Goal: Task Accomplishment & Management: Complete application form

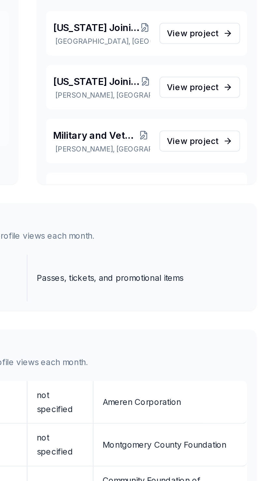
click at [156, 227] on div "Passes, tickets, and promotional items" at bounding box center [179, 227] width 82 height 8
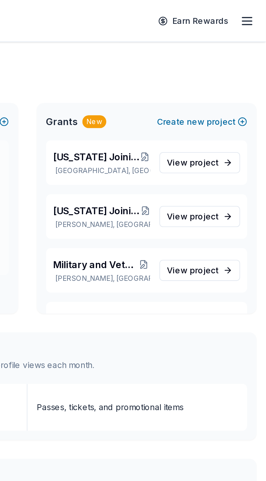
click at [258, 12] on line "button" at bounding box center [255, 12] width 5 height 0
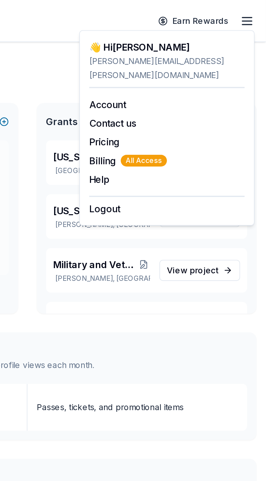
click at [256, 12] on line "button" at bounding box center [255, 12] width 5 height 0
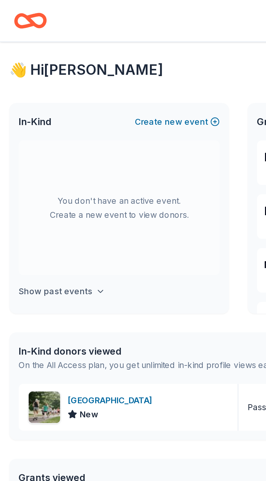
click at [30, 163] on h4 "Show past events" at bounding box center [30, 163] width 41 height 8
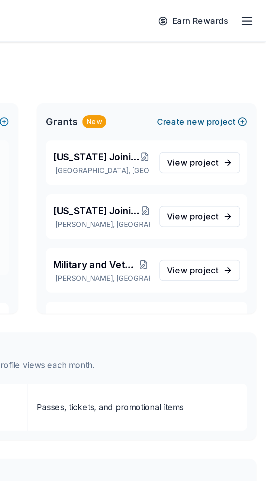
click at [253, 66] on button "Create new project" at bounding box center [231, 68] width 50 height 8
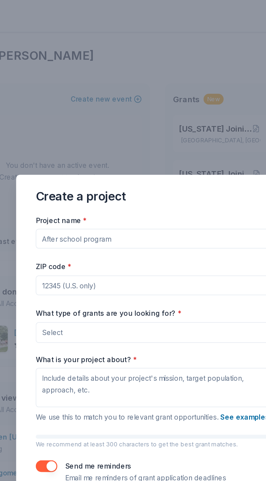
click at [65, 162] on input "Project name *" at bounding box center [133, 160] width 162 height 13
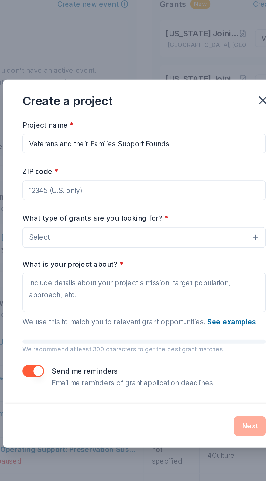
type input "Veterans and their Families Support Founds"
type input ","
click at [166, 158] on input "Veterans and their Families Support Founds" at bounding box center [133, 160] width 162 height 13
type input "Veterans and their Families Support Funds"
click at [69, 190] on input "," at bounding box center [133, 191] width 162 height 13
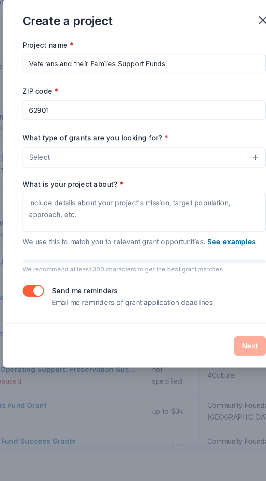
type input "62901"
click at [205, 222] on button "Select" at bounding box center [133, 223] width 162 height 14
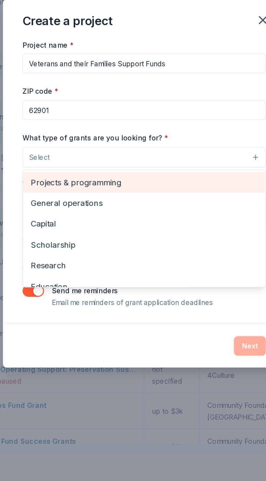
click at [110, 239] on span "Projects & programming" at bounding box center [133, 239] width 151 height 8
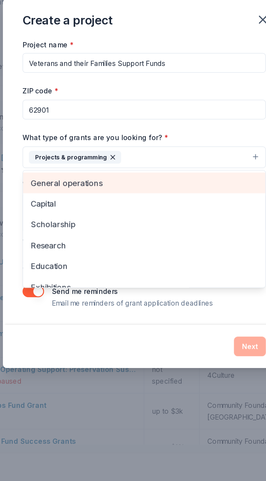
click at [74, 239] on span "General operations" at bounding box center [133, 240] width 151 height 8
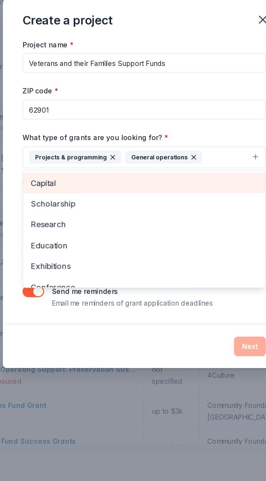
click at [64, 240] on span "Capital" at bounding box center [133, 240] width 151 height 8
click at [69, 240] on span "Scholarship" at bounding box center [133, 240] width 151 height 8
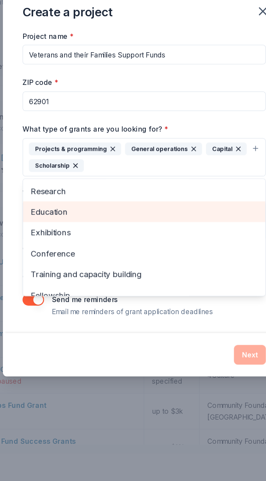
click at [69, 260] on span "Education" at bounding box center [133, 259] width 151 height 8
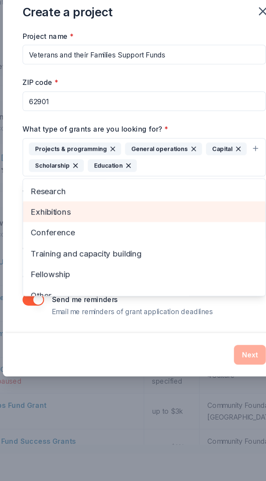
click at [69, 261] on span "Exhibitions" at bounding box center [133, 259] width 151 height 8
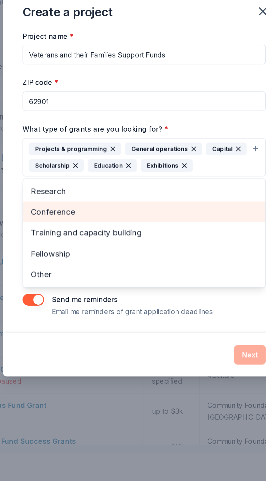
click at [68, 259] on span "Conference" at bounding box center [133, 259] width 151 height 8
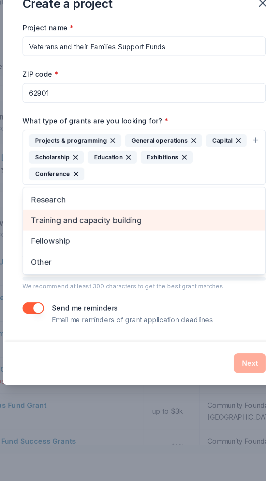
click at [66, 266] on span "Training and capacity building" at bounding box center [133, 265] width 151 height 8
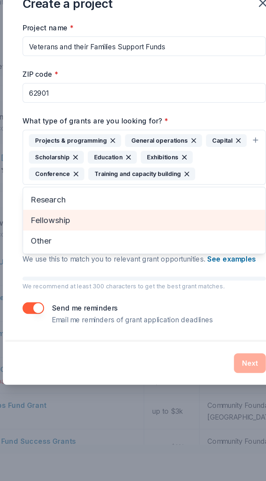
click at [68, 264] on span "Fellowship" at bounding box center [133, 265] width 151 height 8
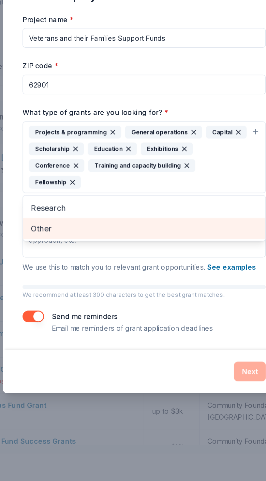
click at [63, 266] on span "Other" at bounding box center [133, 270] width 151 height 8
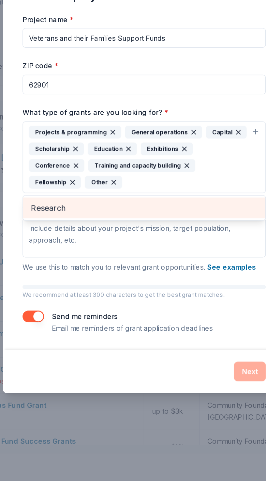
click at [68, 252] on span "Research" at bounding box center [133, 256] width 151 height 8
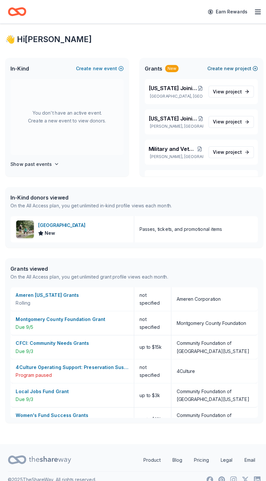
click at [234, 65] on button "Create new project" at bounding box center [231, 68] width 50 height 8
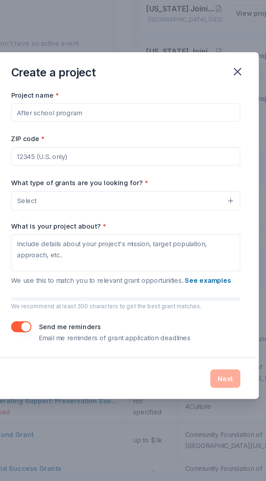
click at [102, 160] on input "Project name *" at bounding box center [133, 160] width 162 height 13
type input "Military Veterans and Families Support Fund"
click at [65, 191] on input "ZIP code *" at bounding box center [133, 191] width 162 height 13
type input "62901"
click at [68, 220] on span "Select" at bounding box center [63, 223] width 14 height 8
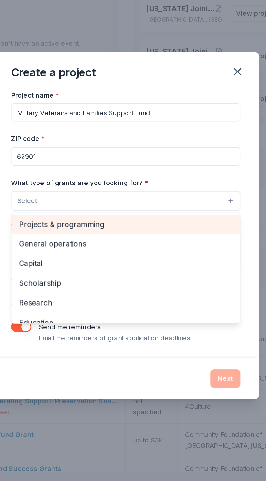
click at [66, 238] on span "Projects & programming" at bounding box center [133, 239] width 151 height 8
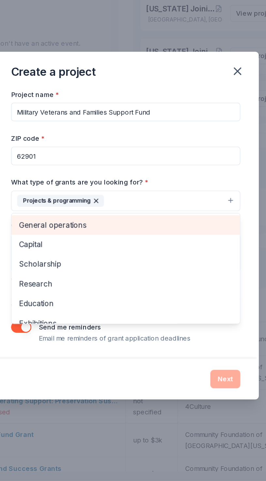
click at [63, 241] on span "General operations" at bounding box center [133, 240] width 151 height 8
click at [62, 242] on span "Capital" at bounding box center [133, 240] width 151 height 8
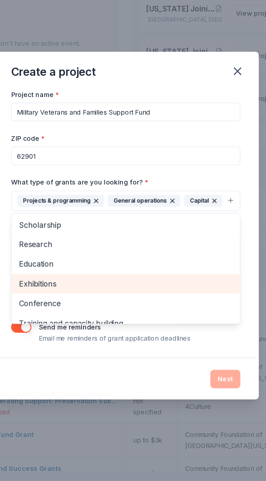
click at [63, 279] on span "Exhibitions" at bounding box center [133, 281] width 151 height 8
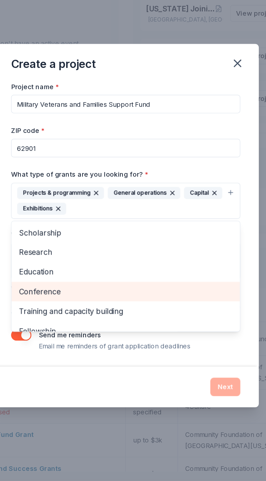
click at [66, 287] on span "Conference" at bounding box center [133, 287] width 151 height 8
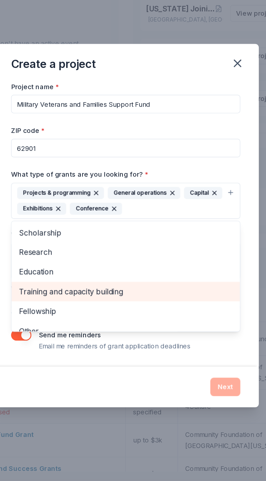
click at [105, 286] on span "Training and capacity building" at bounding box center [133, 287] width 151 height 8
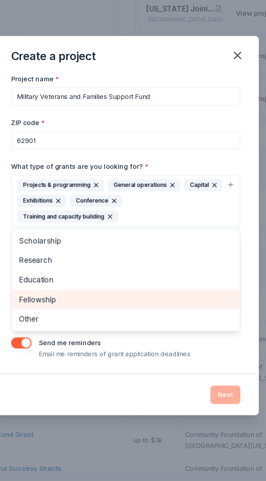
click at [67, 291] on span "Fellowship" at bounding box center [133, 292] width 151 height 8
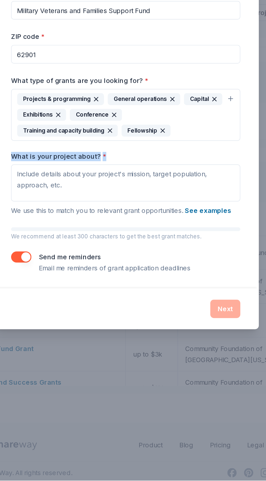
copy label "What is your project about? *"
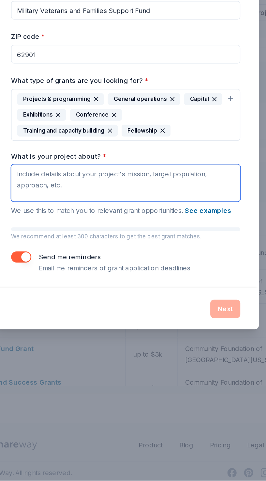
click at [110, 268] on textarea "What is your project about? *" at bounding box center [133, 271] width 162 height 26
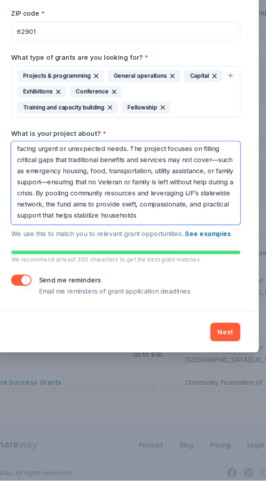
click at [157, 292] on textarea "Here’s a short but detailed response you could use: --- The Military Veterans a…" at bounding box center [133, 271] width 162 height 59
click at [181, 292] on textarea "Here’s a short but detailed response you could use: --- The Military Veterans a…" at bounding box center [133, 271] width 162 height 59
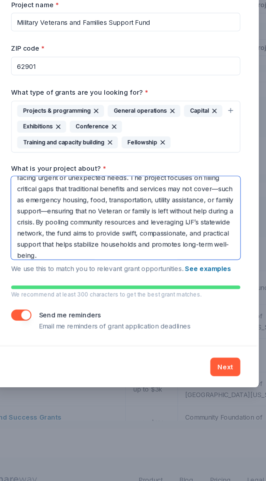
click at [167, 270] on textarea "Here’s a short but detailed response you could use: --- The Military Veterans a…" at bounding box center [133, 271] width 162 height 59
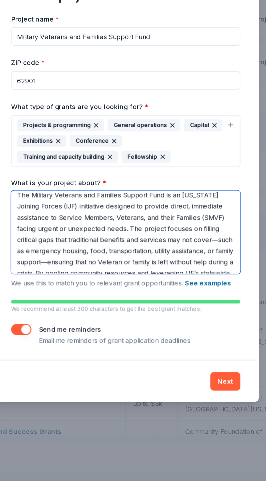
scroll to position [0, 0]
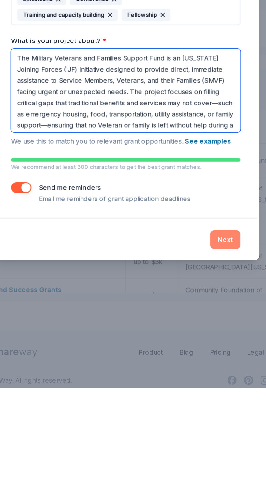
type textarea "The Military Veterans and Families Support Fund is an Illinois Joining Forces (…"
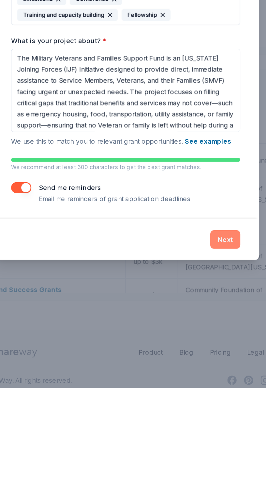
click at [210, 378] on button "Next" at bounding box center [203, 376] width 21 height 13
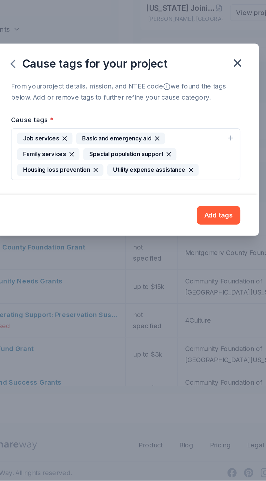
click at [127, 238] on div "Basic and emergency aid" at bounding box center [129, 239] width 63 height 8
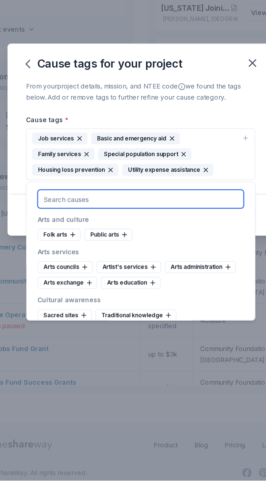
click at [148, 280] on input "text" at bounding box center [133, 282] width 146 height 13
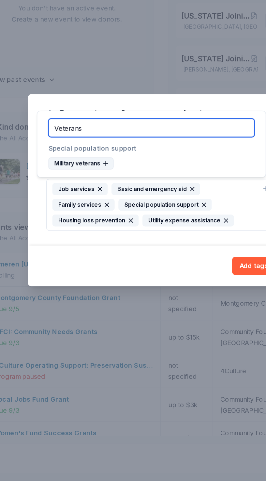
type input "Veterans"
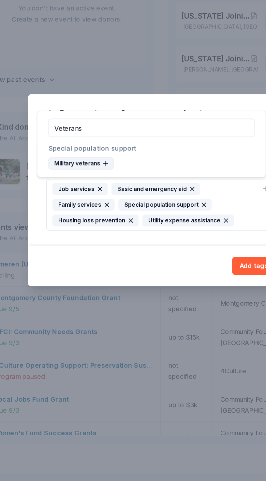
click at [80, 220] on div "Military veterans" at bounding box center [77, 221] width 46 height 8
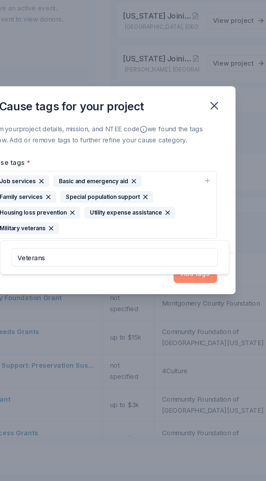
click at [199, 301] on button "Add tags" at bounding box center [199, 299] width 31 height 13
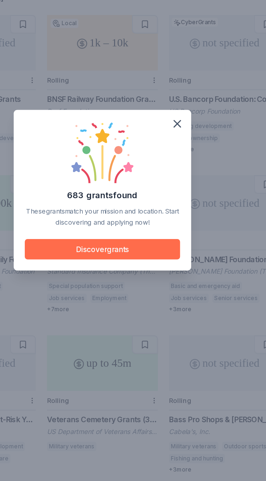
click at [129, 284] on button "Discover grants" at bounding box center [133, 282] width 110 height 14
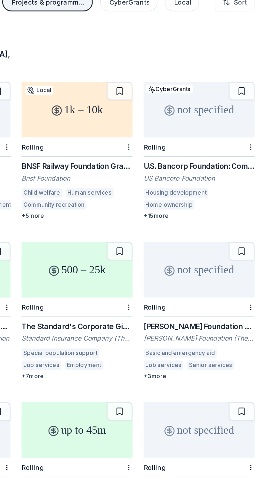
click at [225, 286] on div "Tony Robbins Foundation Grant" at bounding box center [219, 289] width 78 height 8
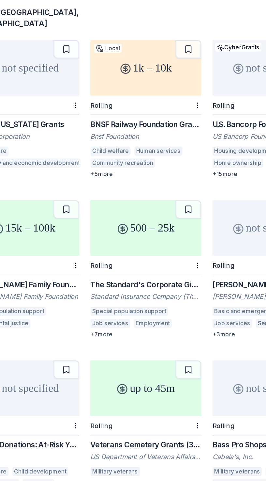
click at [114, 291] on div "The Standard's Corporate Giving Program" at bounding box center [133, 289] width 78 height 8
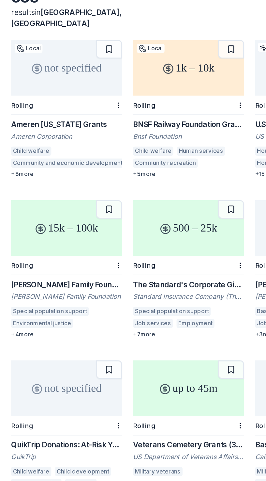
click at [40, 289] on div "Frankel Family Foundation Grants" at bounding box center [47, 289] width 78 height 8
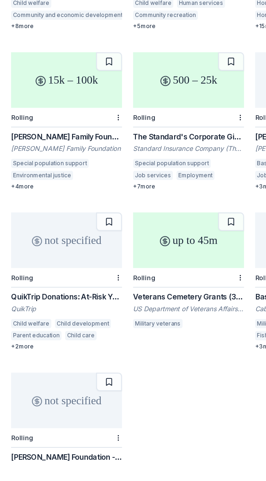
scroll to position [47, 0]
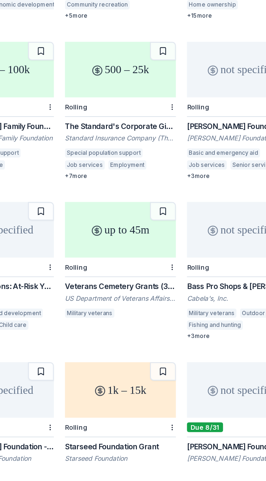
click at [122, 360] on div "Veterans Cemetery Grants (341508) US Department of Veterans Affairs: National C…" at bounding box center [133, 365] width 78 height 28
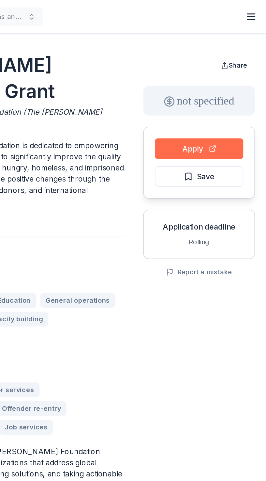
click at [223, 102] on button "Apply" at bounding box center [219, 104] width 62 height 14
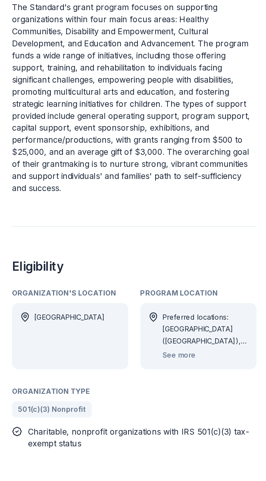
scroll to position [170, 0]
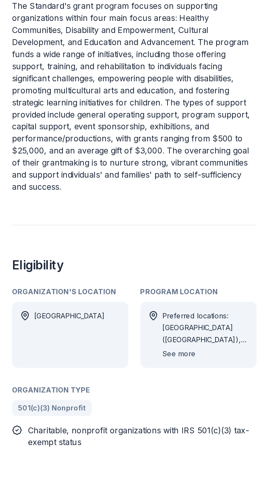
click at [122, 411] on button "See more" at bounding box center [117, 412] width 22 height 8
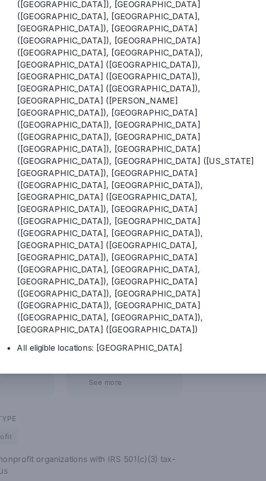
scroll to position [183, 0]
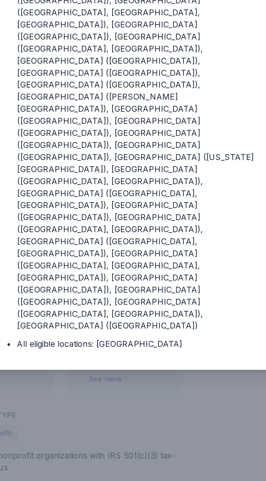
click at [215, 111] on icon "button" at bounding box center [212, 106] width 9 height 9
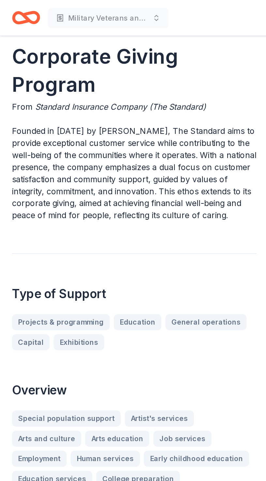
scroll to position [0, 0]
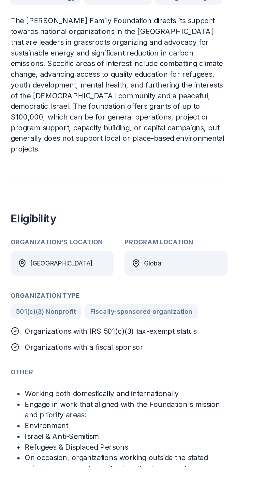
scroll to position [171, 0]
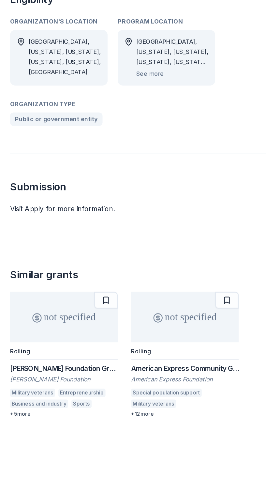
scroll to position [346, 0]
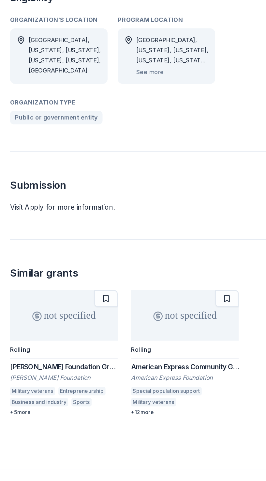
click at [40, 357] on div "not specified" at bounding box center [50, 361] width 84 height 39
click at [144, 389] on div "American Express Community Giving" at bounding box center [144, 393] width 84 height 8
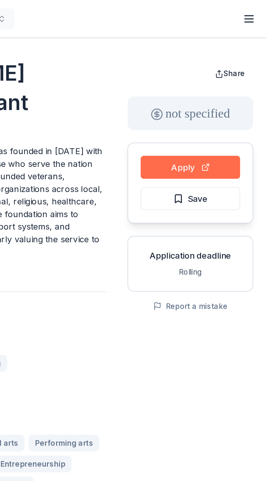
click at [216, 105] on button "Apply" at bounding box center [219, 104] width 62 height 14
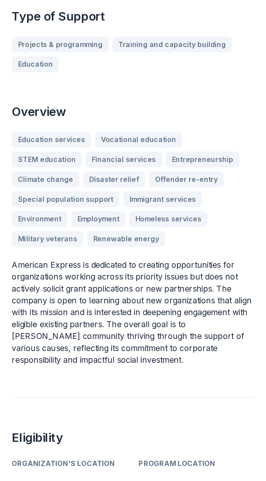
scroll to position [6, 0]
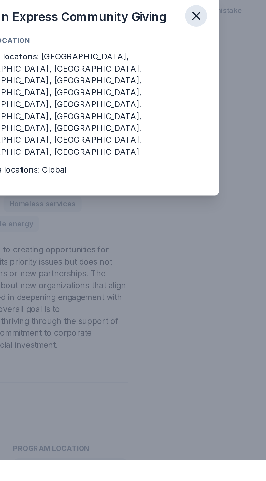
click at [215, 193] on icon "button" at bounding box center [212, 188] width 9 height 9
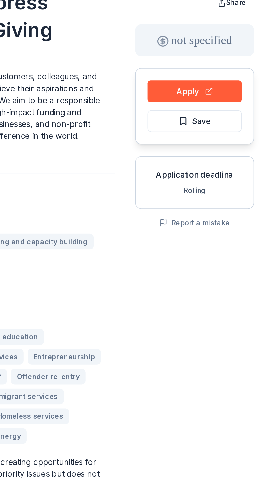
scroll to position [0, 0]
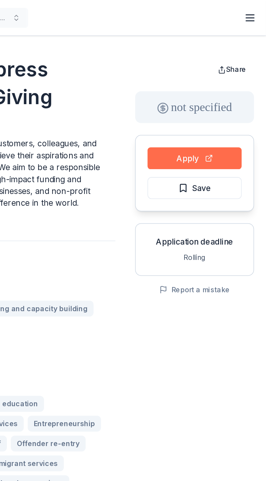
click at [217, 102] on button "Apply" at bounding box center [219, 104] width 62 height 14
